Goal: Task Accomplishment & Management: Complete application form

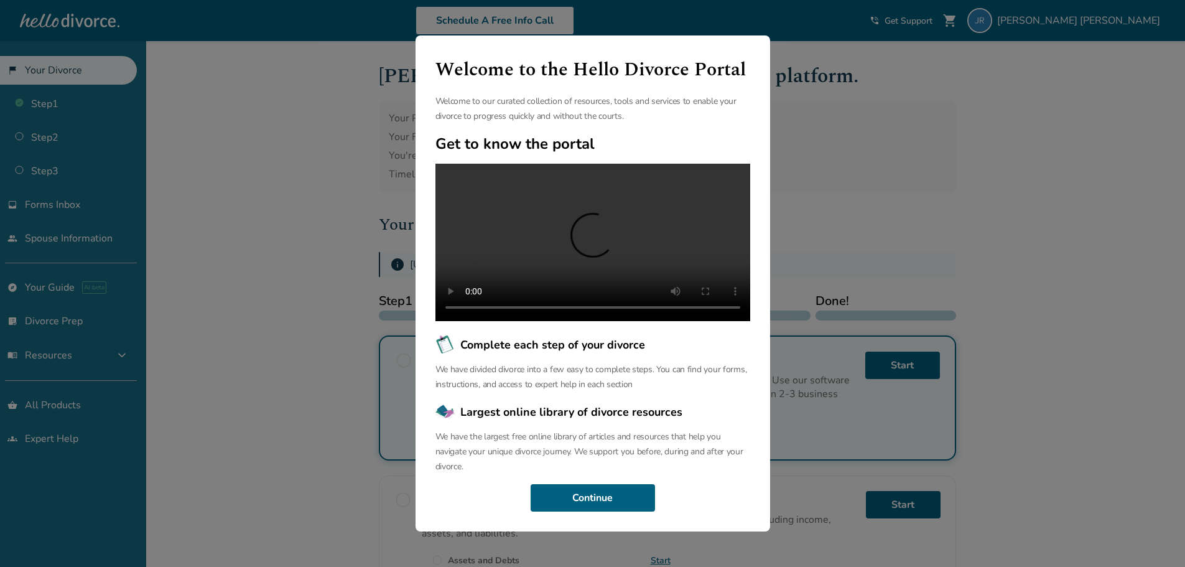
scroll to position [29, 0]
click at [612, 509] on button "Continue" at bounding box center [593, 497] width 124 height 27
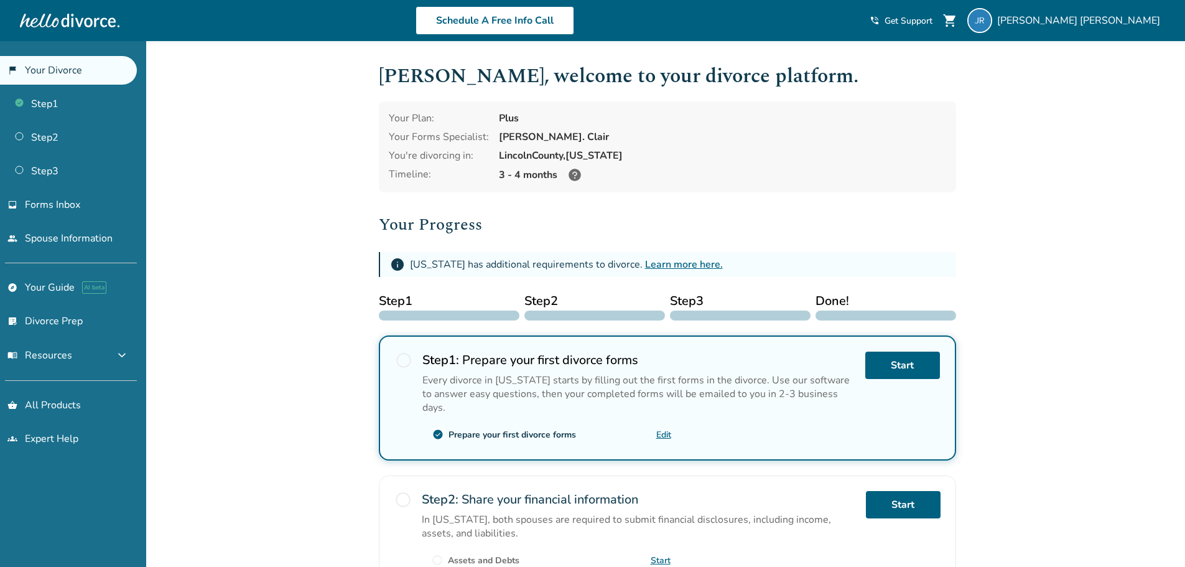
scroll to position [249, 0]
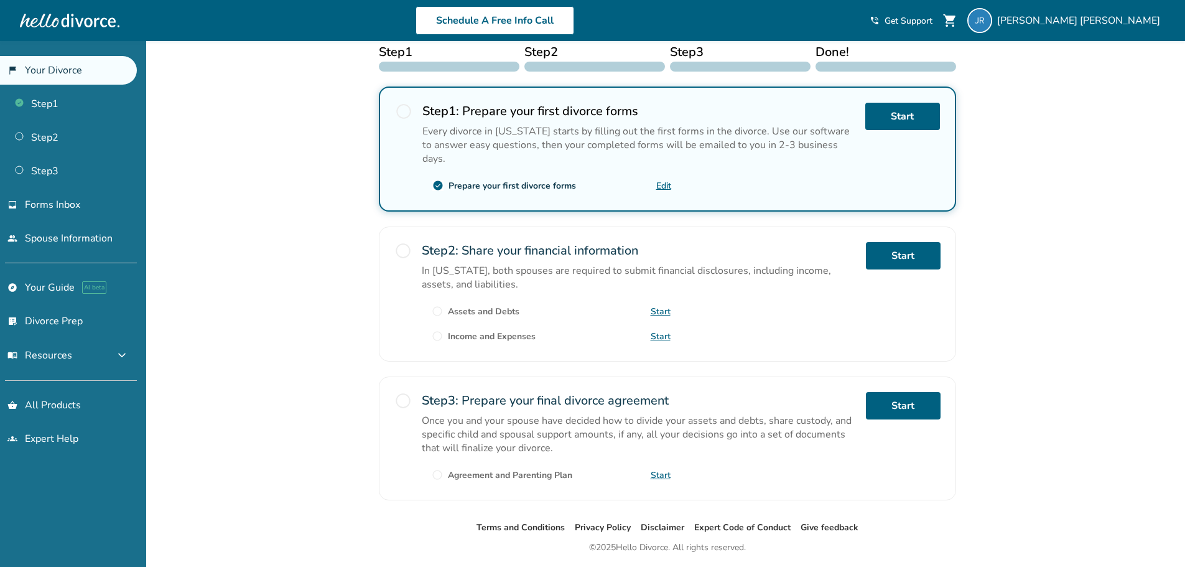
click at [401, 394] on span "radio_button_unchecked" at bounding box center [402, 400] width 17 height 17
click at [404, 392] on span "radio_button_unchecked" at bounding box center [402, 400] width 17 height 17
click at [407, 392] on span "radio_button_unchecked" at bounding box center [402, 400] width 17 height 17
click at [398, 392] on span "radio_button_unchecked" at bounding box center [402, 400] width 17 height 17
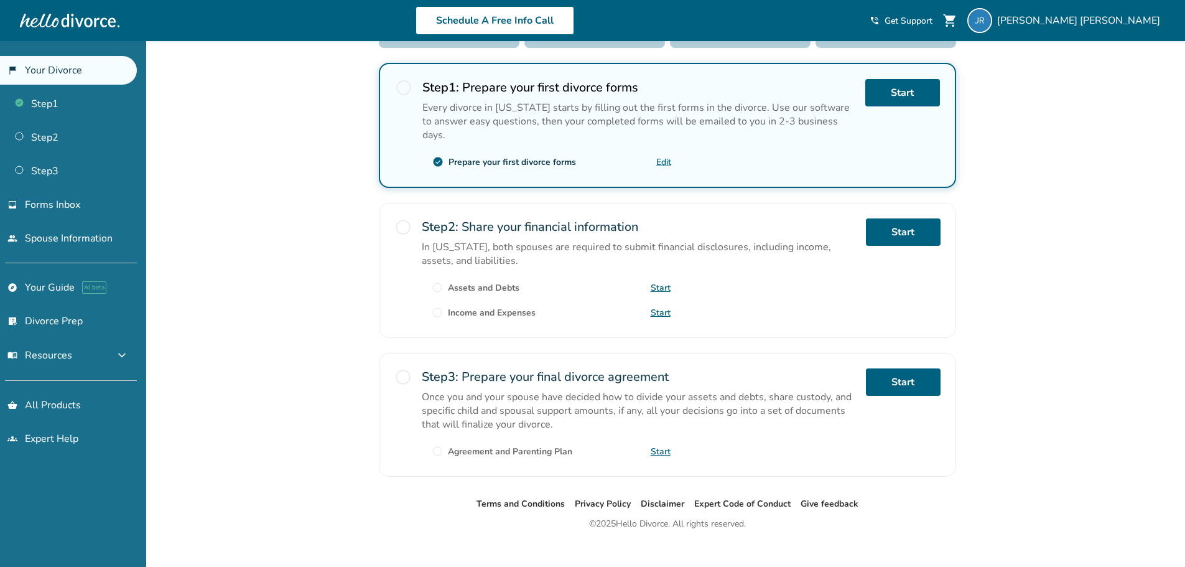
scroll to position [276, 0]
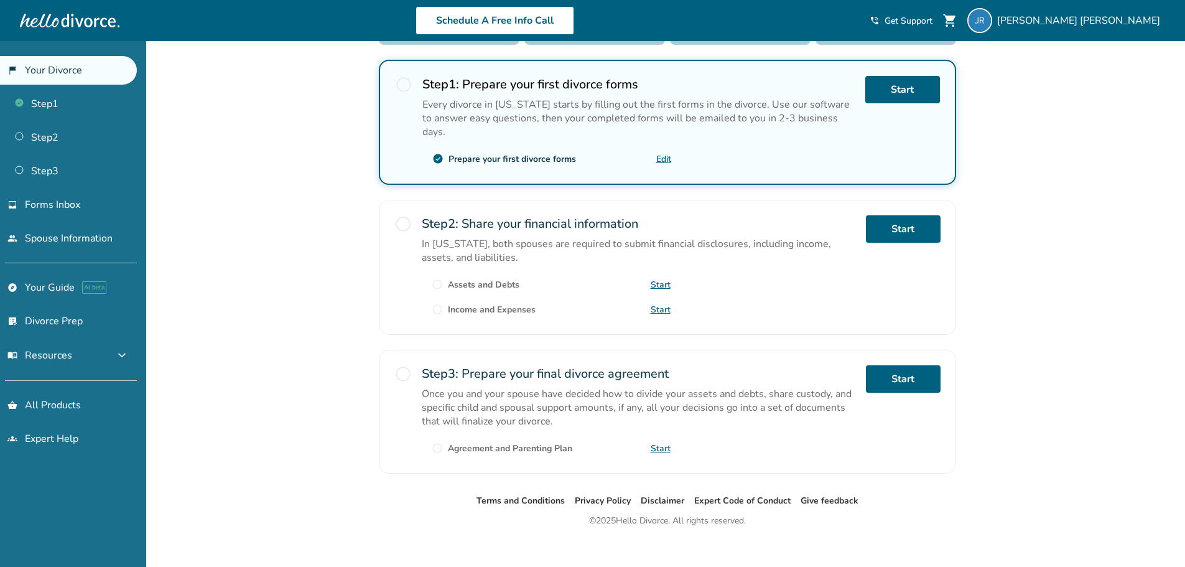
click at [665, 442] on link "Start" at bounding box center [661, 448] width 20 height 12
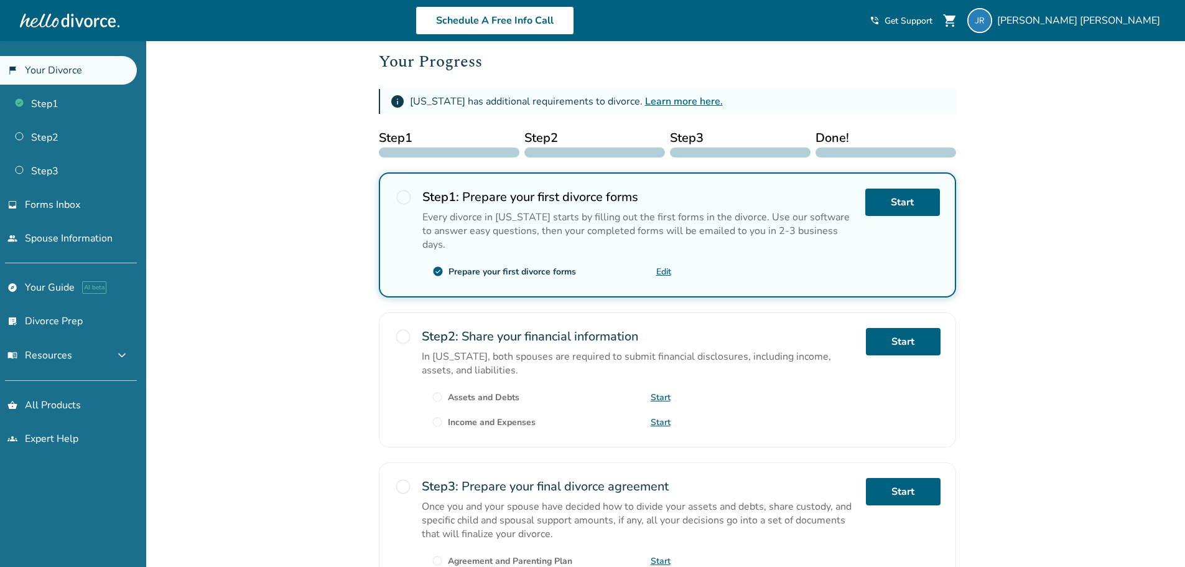
scroll to position [151, 0]
